Goal: Connect with others: Connect with other users

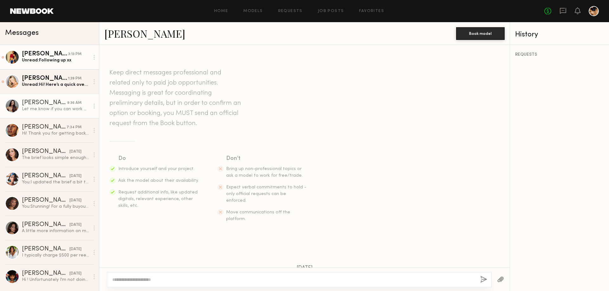
scroll to position [202, 0]
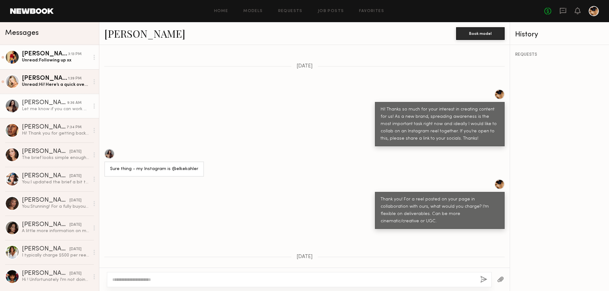
click at [52, 60] on div "Unread: Following up xx" at bounding box center [56, 60] width 68 height 6
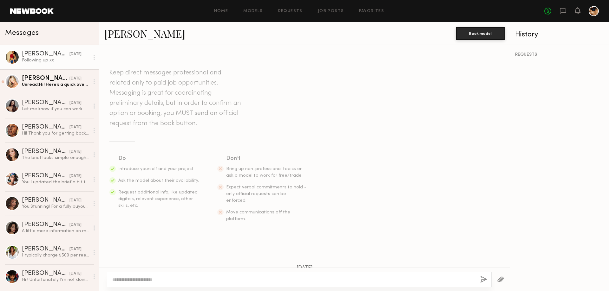
scroll to position [240, 0]
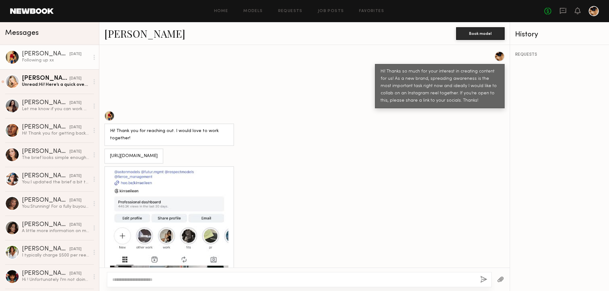
drag, startPoint x: 197, startPoint y: 152, endPoint x: 109, endPoint y: 141, distance: 87.8
click at [109, 149] on div "[URL][DOMAIN_NAME]" at bounding box center [133, 156] width 59 height 15
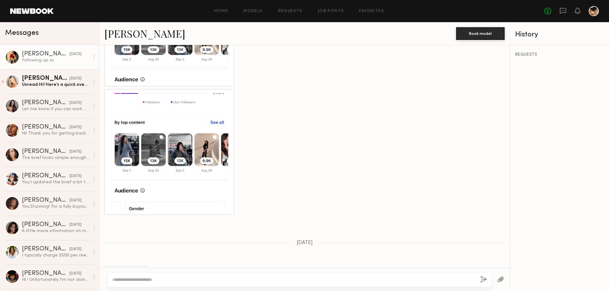
scroll to position [868, 0]
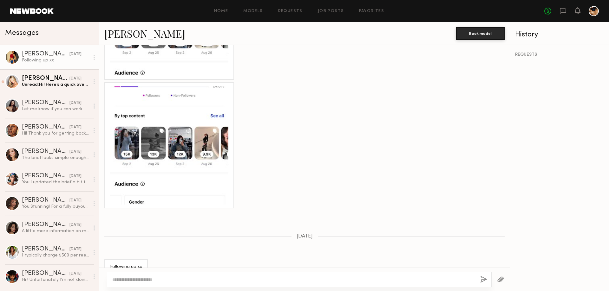
click at [190, 279] on textarea at bounding box center [293, 280] width 363 height 6
type textarea "*"
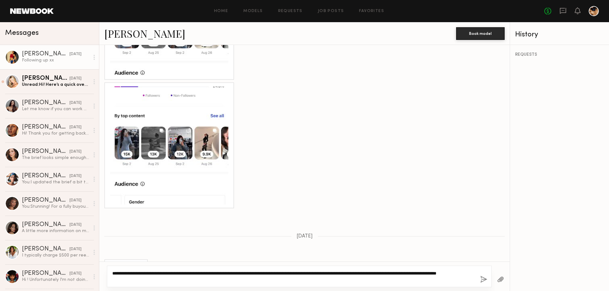
type textarea "**********"
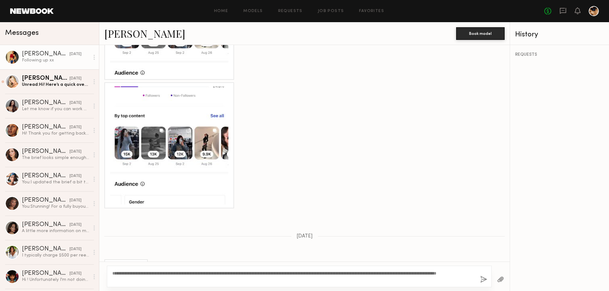
click at [500, 283] on button "button" at bounding box center [500, 280] width 7 height 8
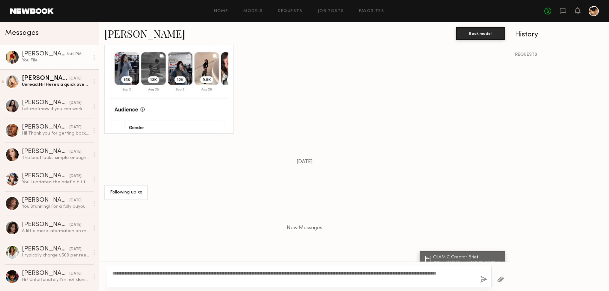
click at [484, 281] on button "button" at bounding box center [483, 280] width 7 height 8
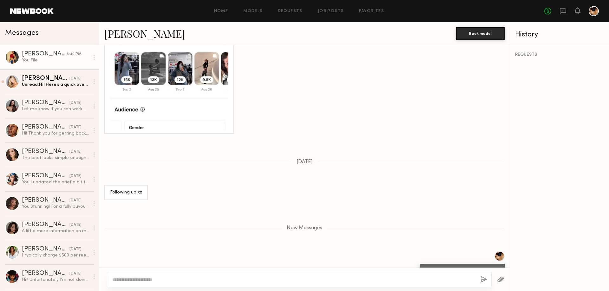
scroll to position [988, 0]
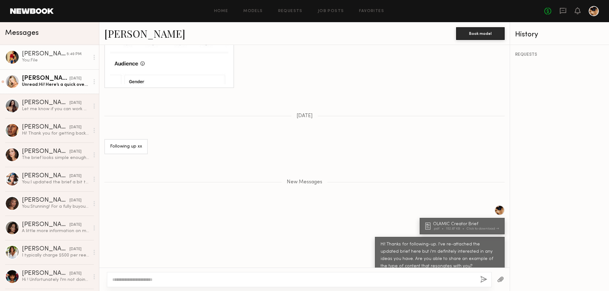
click at [54, 83] on div "Unread: Hi! Here’s a quick overview of my audience: • Top countries: [GEOGRAPHI…" at bounding box center [56, 85] width 68 height 6
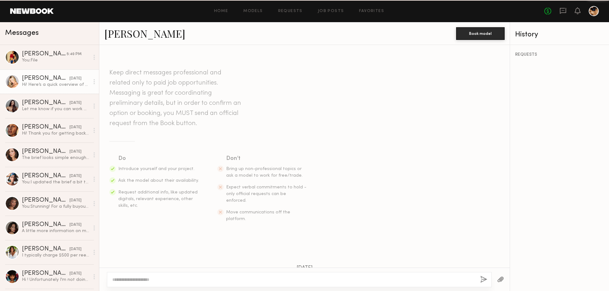
scroll to position [509, 0]
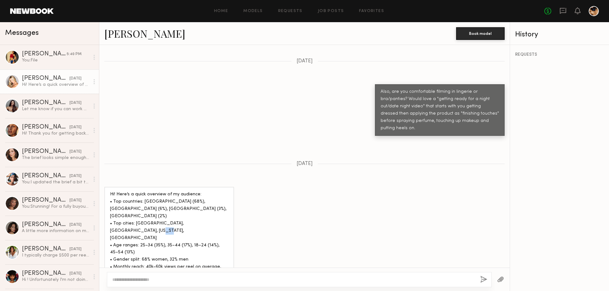
drag, startPoint x: 186, startPoint y: 204, endPoint x: 179, endPoint y: 205, distance: 7.3
click at [179, 205] on div "Hi! Here’s a quick overview of my audience: • Top countries: [GEOGRAPHIC_DATA] …" at bounding box center [169, 245] width 118 height 109
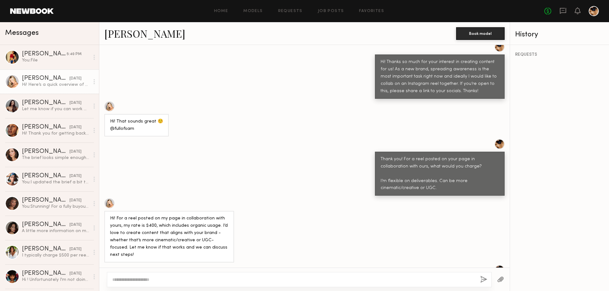
scroll to position [256, 0]
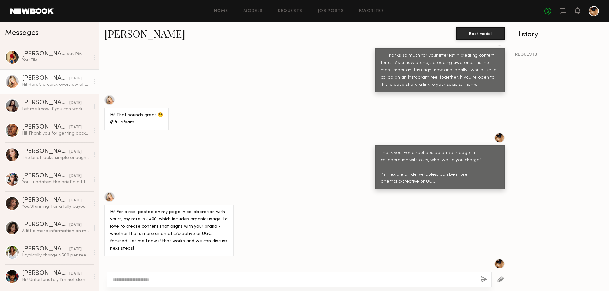
click at [191, 282] on textarea at bounding box center [293, 280] width 363 height 6
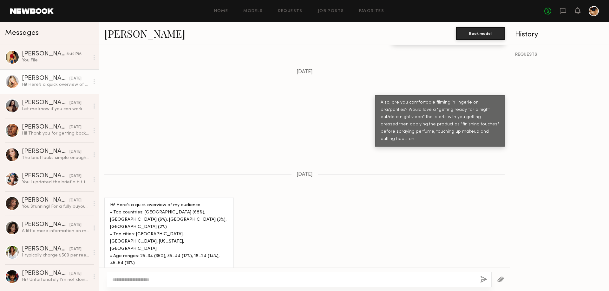
scroll to position [509, 0]
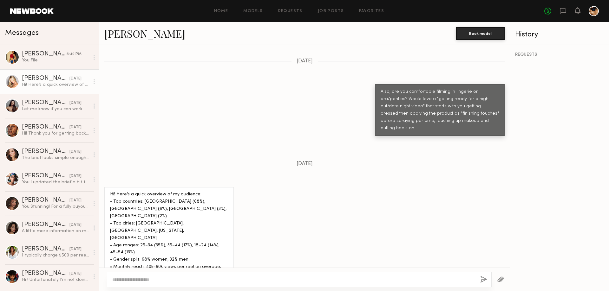
click at [146, 278] on textarea at bounding box center [293, 280] width 363 height 6
click at [478, 36] on button "Book model" at bounding box center [480, 33] width 48 height 13
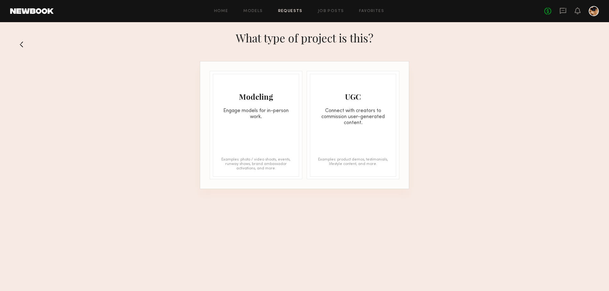
click at [24, 42] on button at bounding box center [24, 44] width 10 height 10
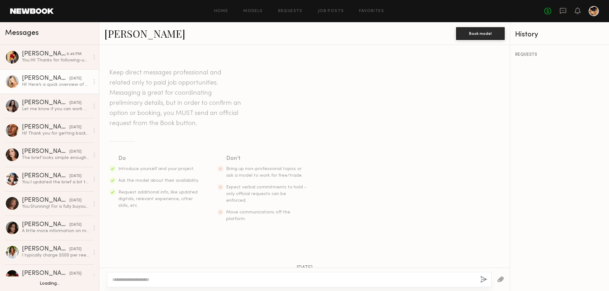
scroll to position [509, 0]
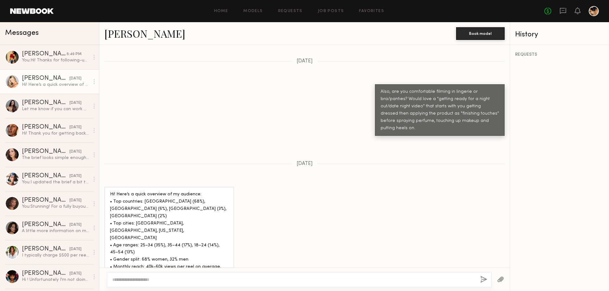
click at [157, 279] on textarea at bounding box center [293, 280] width 363 height 6
type textarea "**********"
click at [479, 281] on div "**********" at bounding box center [299, 279] width 384 height 15
click at [480, 278] on button "button" at bounding box center [483, 280] width 7 height 8
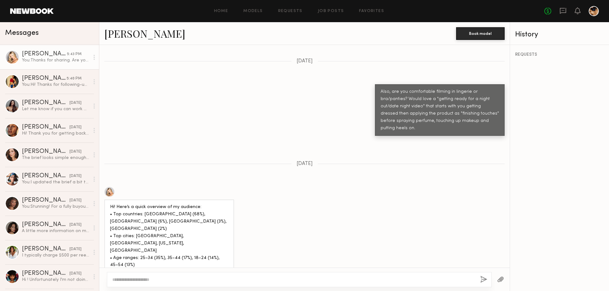
scroll to position [597, 0]
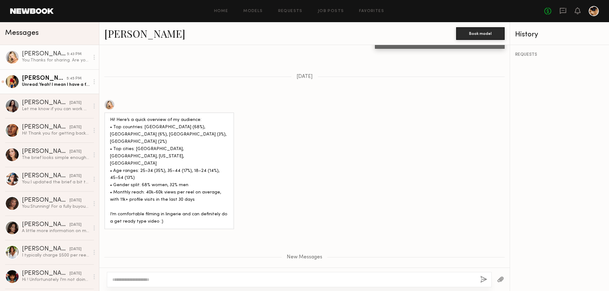
click at [48, 82] on div "[PERSON_NAME]" at bounding box center [44, 78] width 45 height 6
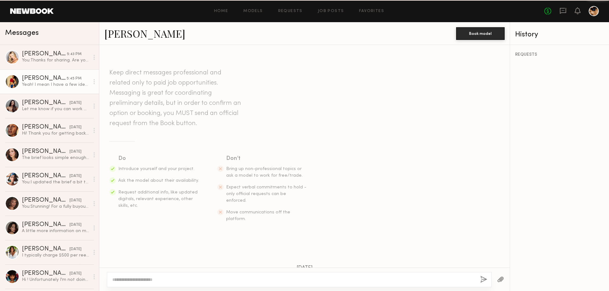
scroll to position [993, 0]
